Goal: Task Accomplishment & Management: Manage account settings

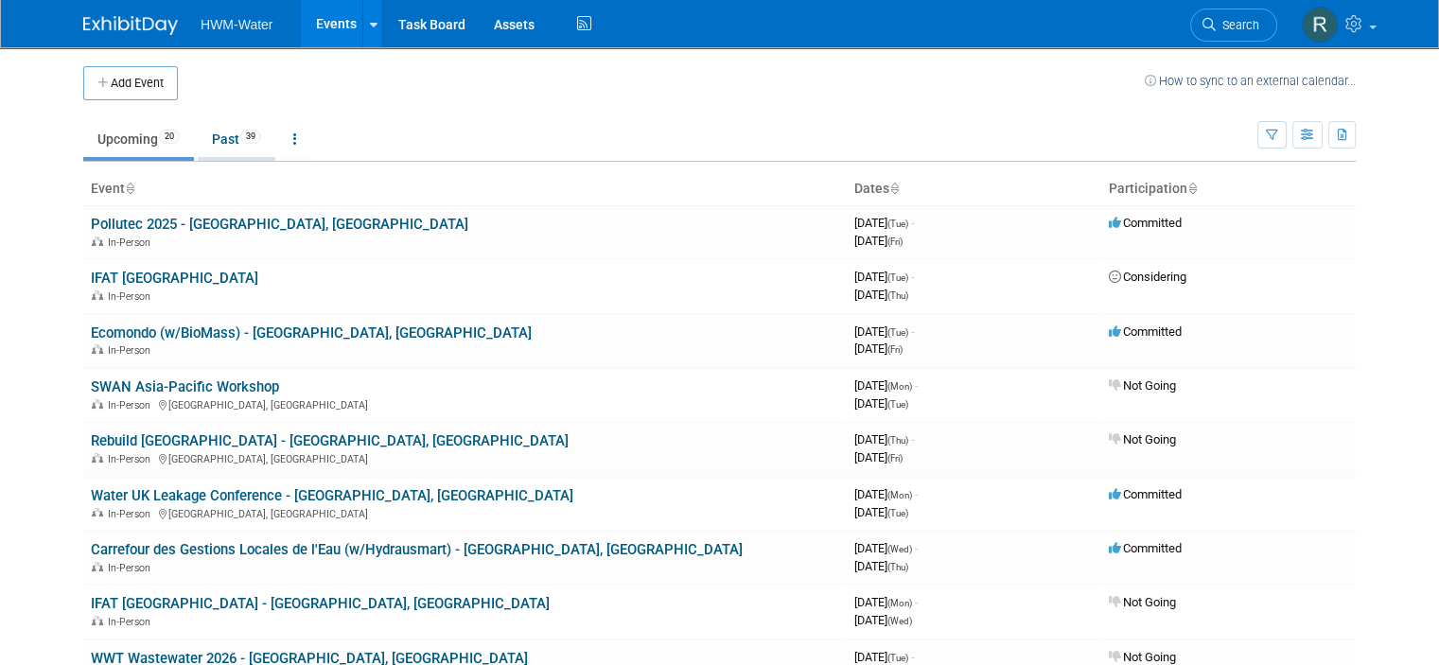
click at [198, 142] on link "Past 39" at bounding box center [237, 139] width 78 height 36
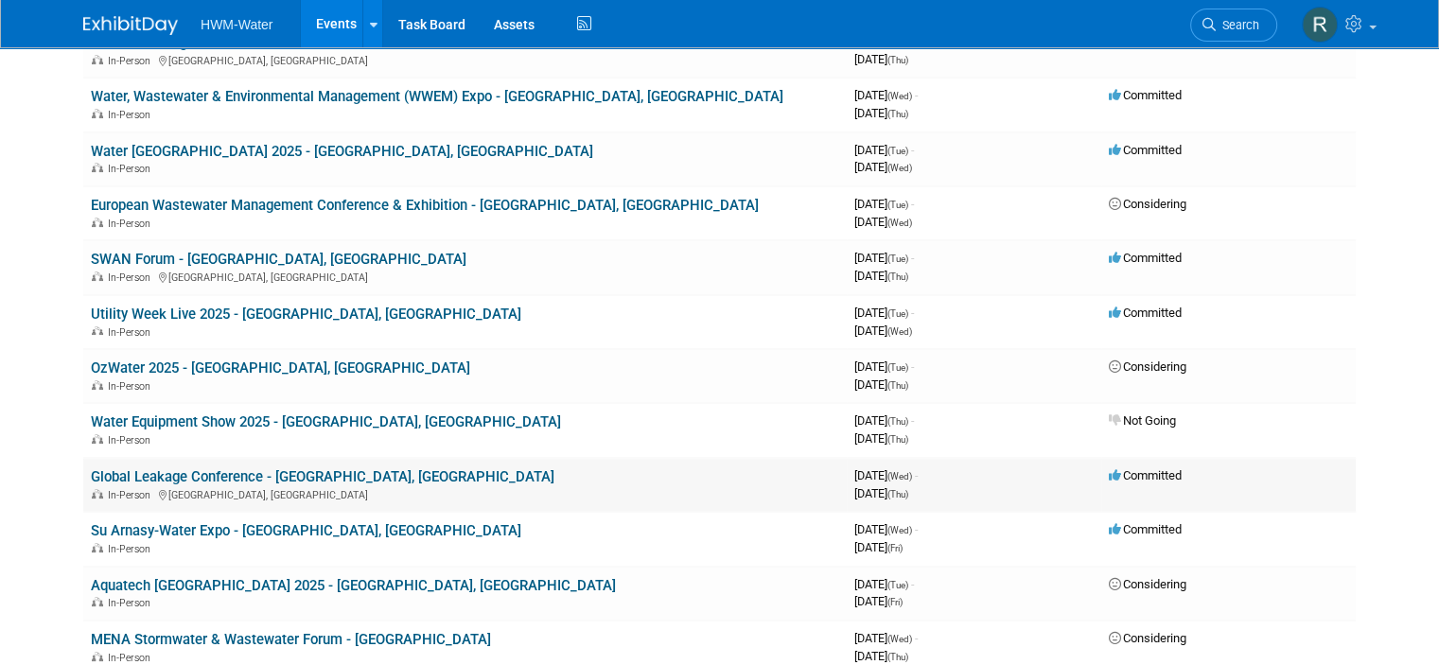
scroll to position [284, 0]
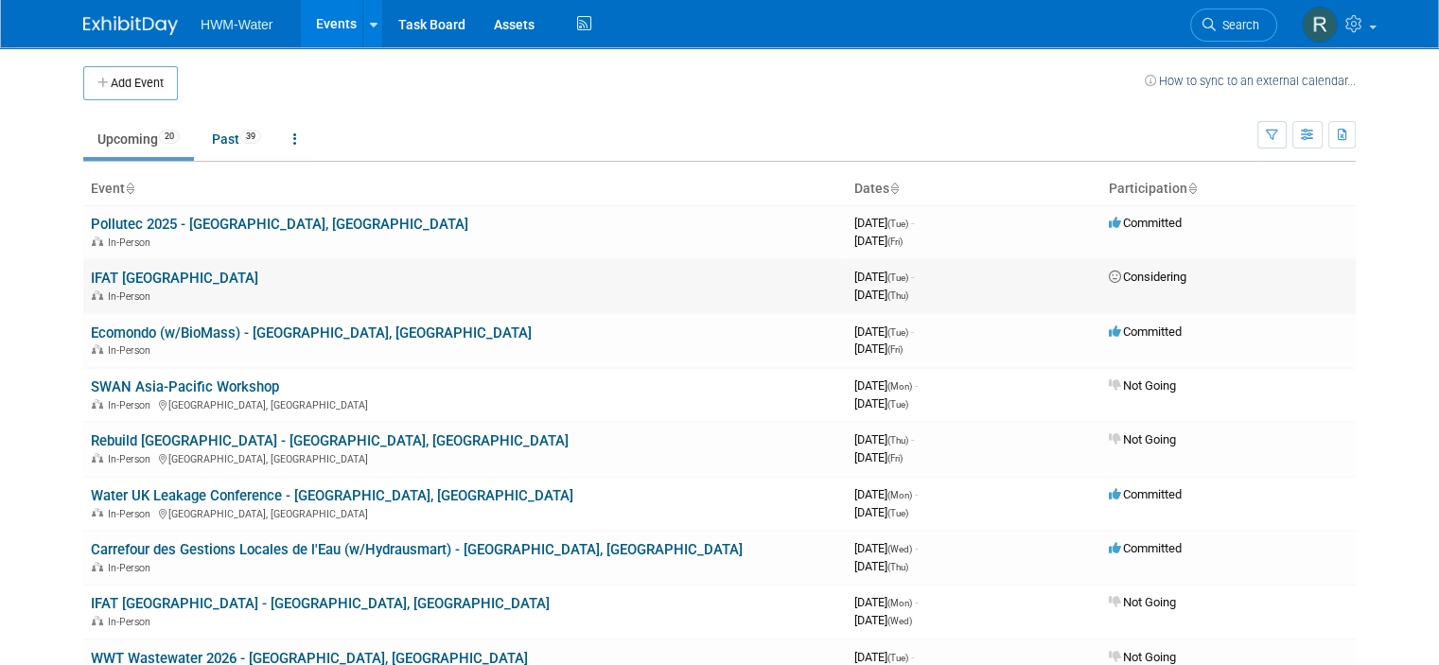
drag, startPoint x: 115, startPoint y: 279, endPoint x: 491, endPoint y: 277, distance: 375.6
click at [501, 279] on td "IFAT India In-Person" at bounding box center [464, 286] width 763 height 54
click at [121, 280] on link "IFAT [GEOGRAPHIC_DATA]" at bounding box center [174, 278] width 167 height 17
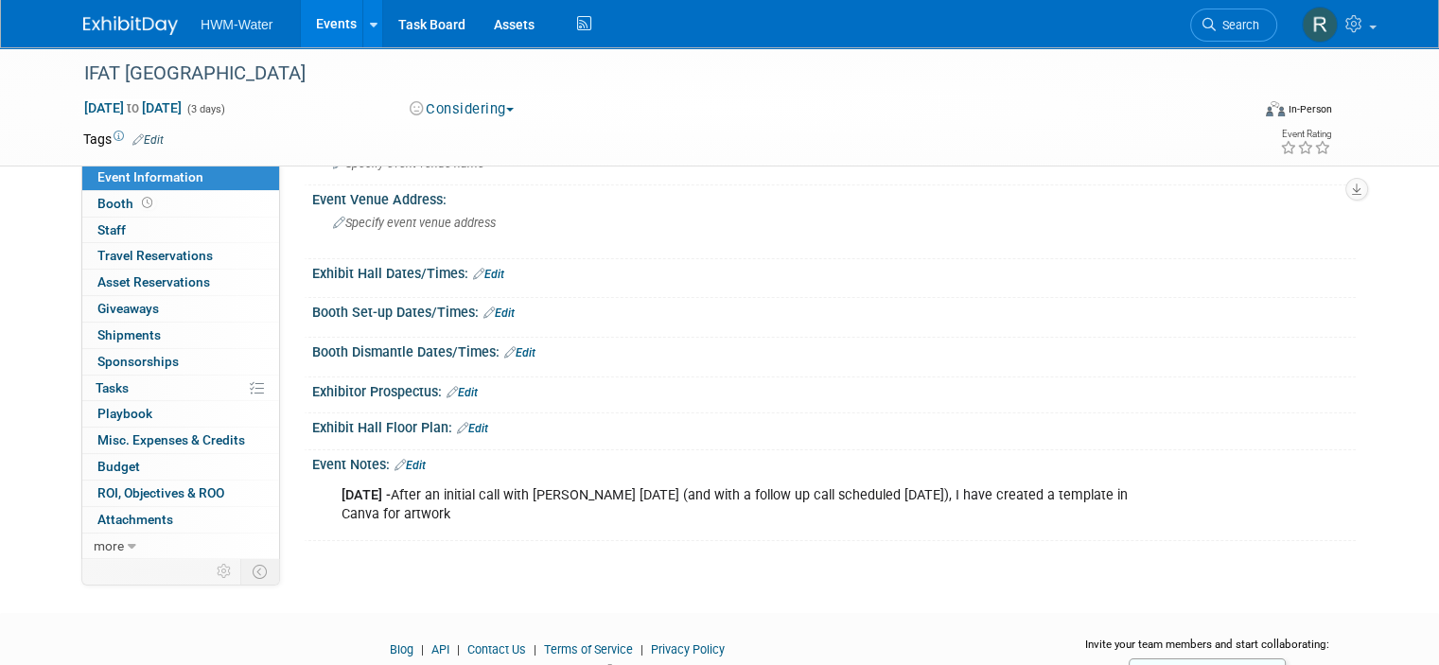
scroll to position [95, 0]
click at [405, 466] on link "Edit" at bounding box center [409, 464] width 31 height 13
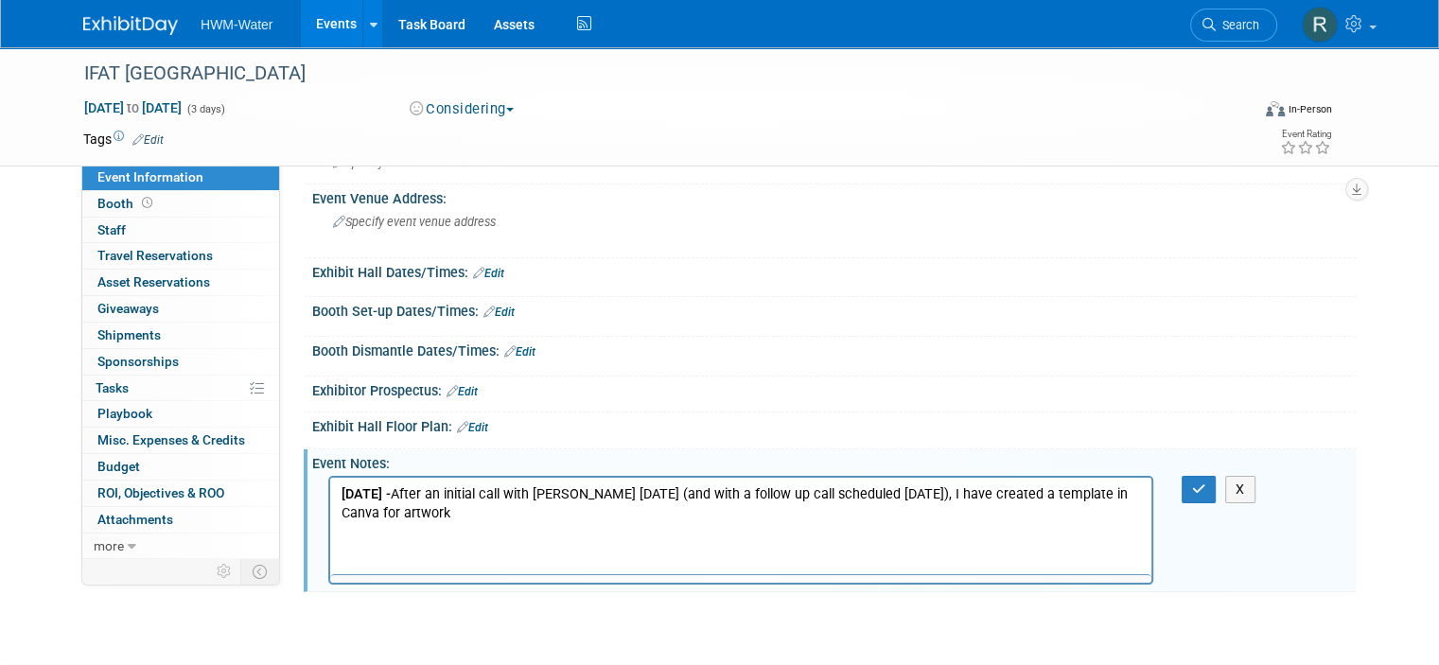
scroll to position [0, 0]
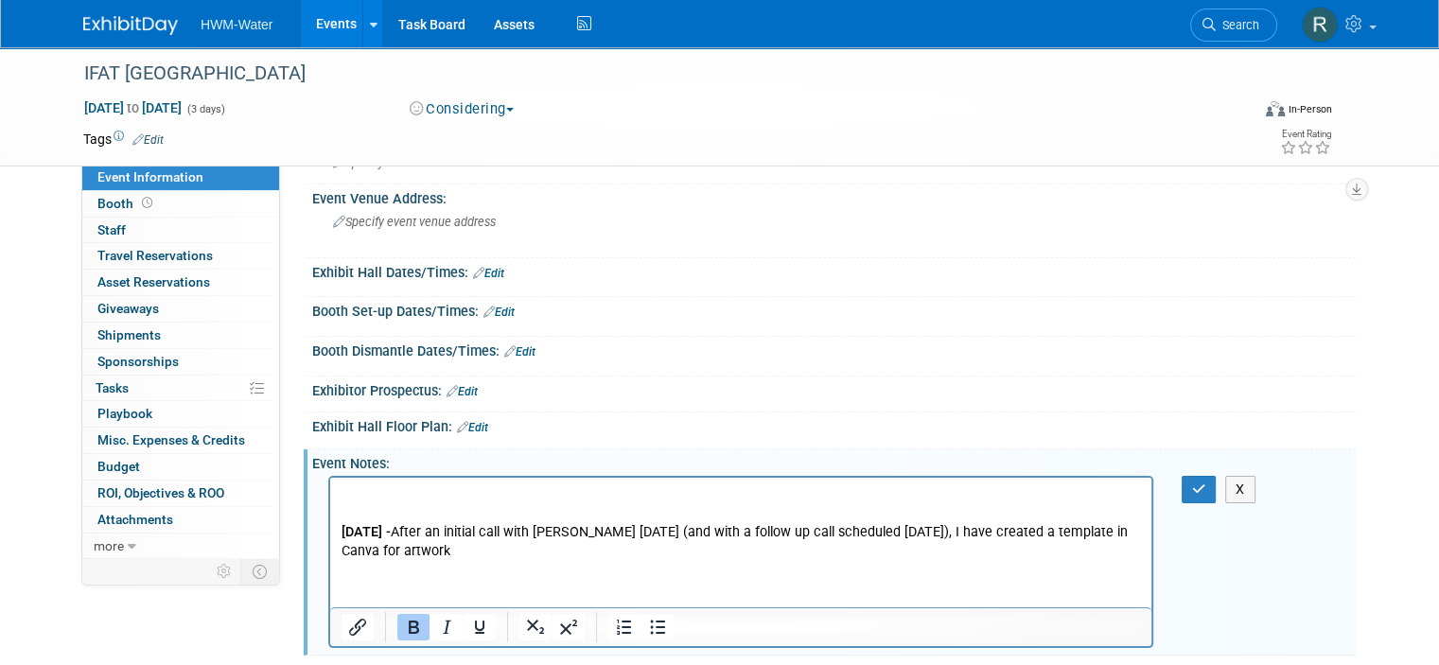
click at [382, 496] on p "Rich Text Area. Press ALT-0 for help." at bounding box center [741, 494] width 799 height 19
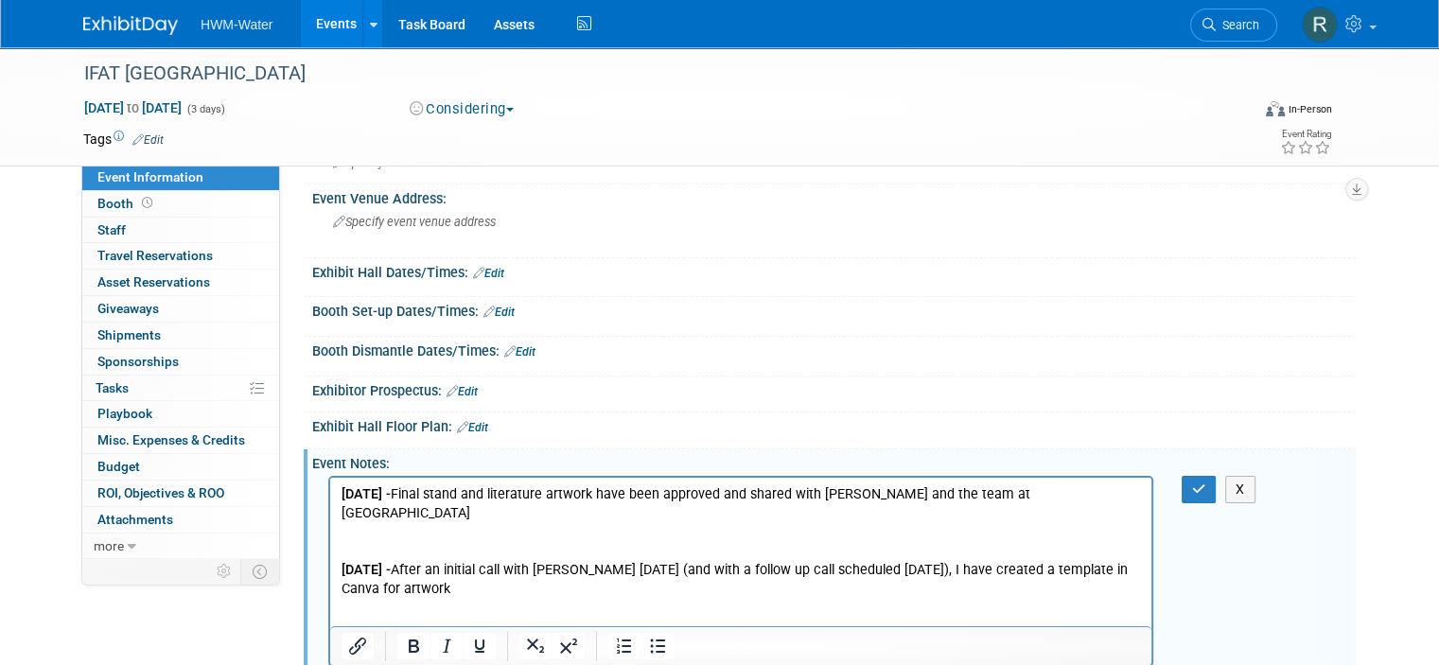
click at [1032, 499] on p "04.10.25 - ﻿ Final stand and literature artwork have been approved and shared w…" at bounding box center [741, 504] width 799 height 38
click at [1206, 487] on icon "button" at bounding box center [1199, 488] width 14 height 13
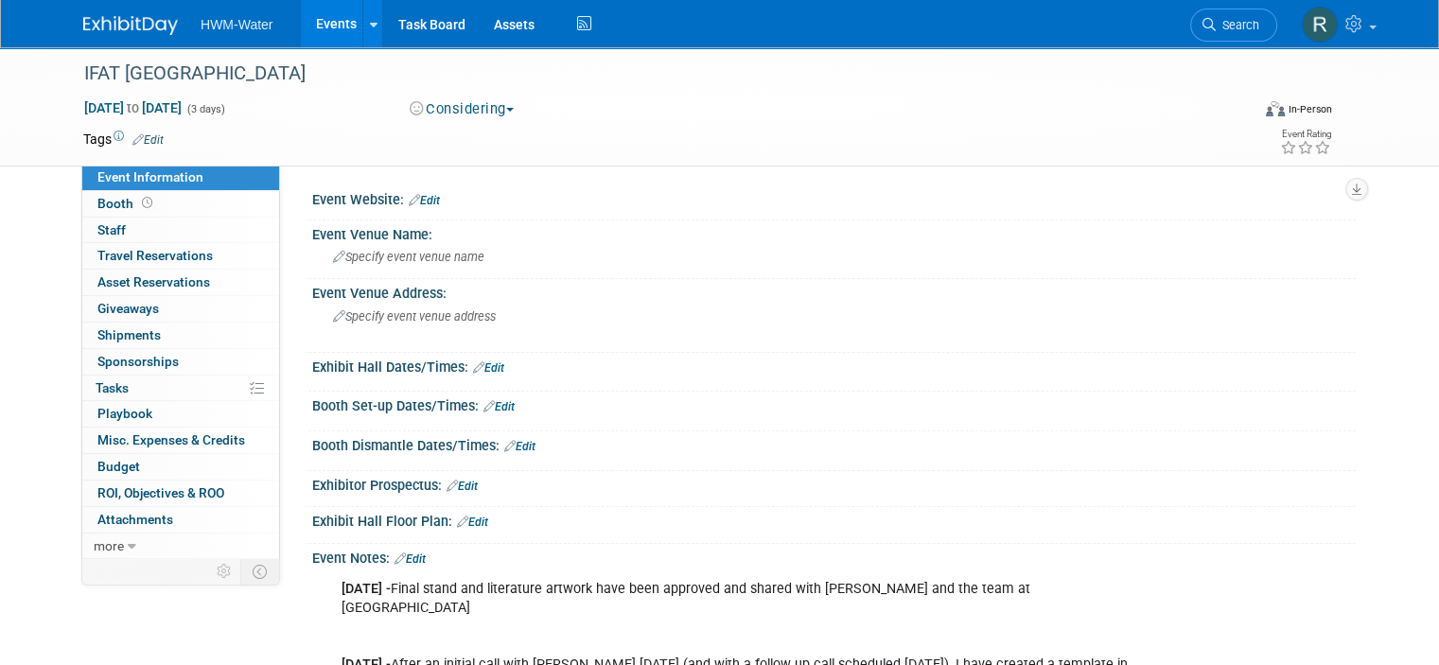
click at [499, 108] on button "Considering" at bounding box center [462, 109] width 118 height 20
click at [479, 137] on link "Committed" at bounding box center [478, 140] width 149 height 26
click at [114, 30] on img at bounding box center [130, 25] width 95 height 19
